Goal: Information Seeking & Learning: Learn about a topic

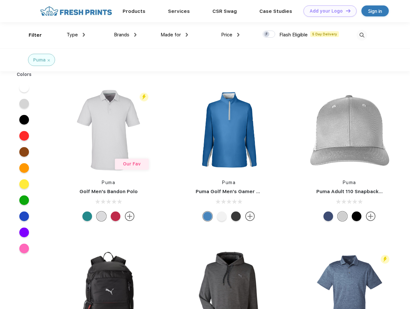
click at [328, 11] on link "Add your Logo Design Tool" at bounding box center [330, 10] width 53 height 11
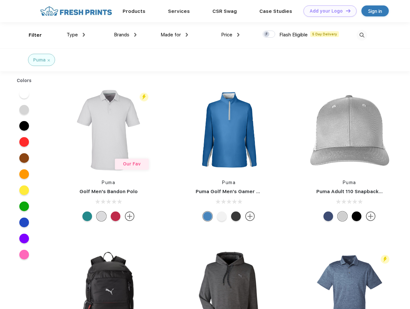
click at [31, 35] on div "Filter" at bounding box center [35, 35] width 13 height 7
click at [76, 35] on span "Type" at bounding box center [72, 35] width 11 height 6
click at [125, 35] on span "Brands" at bounding box center [121, 35] width 15 height 6
click at [175, 35] on span "Made for" at bounding box center [171, 35] width 20 height 6
click at [231, 35] on span "Price" at bounding box center [226, 35] width 11 height 6
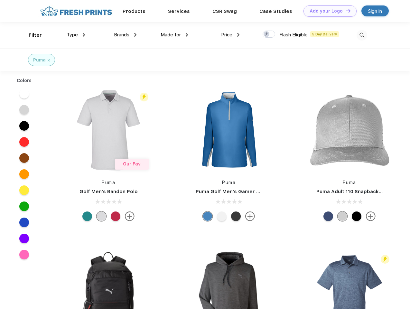
click at [269, 34] on div at bounding box center [269, 34] width 13 height 7
click at [267, 34] on input "checkbox" at bounding box center [265, 32] width 4 height 4
click at [362, 35] on img at bounding box center [362, 35] width 11 height 11
